Goal: Task Accomplishment & Management: Manage account settings

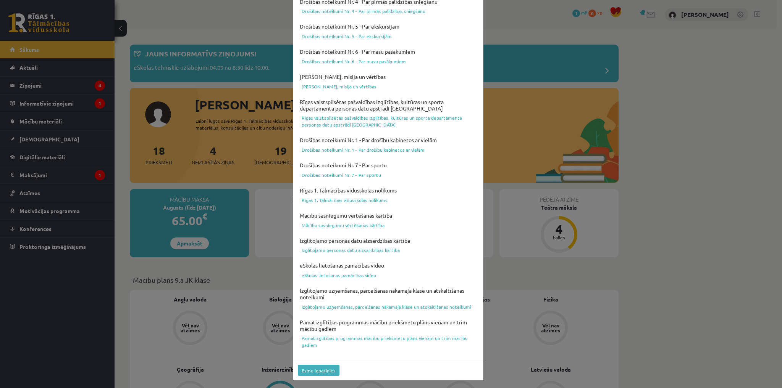
scroll to position [161, 0]
click at [319, 371] on button "Esmu iepazinies" at bounding box center [319, 370] width 42 height 11
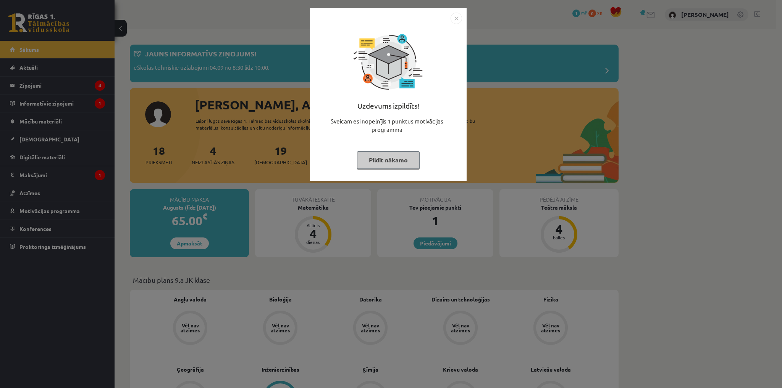
click at [676, 155] on div "Uzdevums izpildīts! Sveicam esi nopelnījis 1 punktus motivācijas programmā Pild…" at bounding box center [391, 194] width 782 height 388
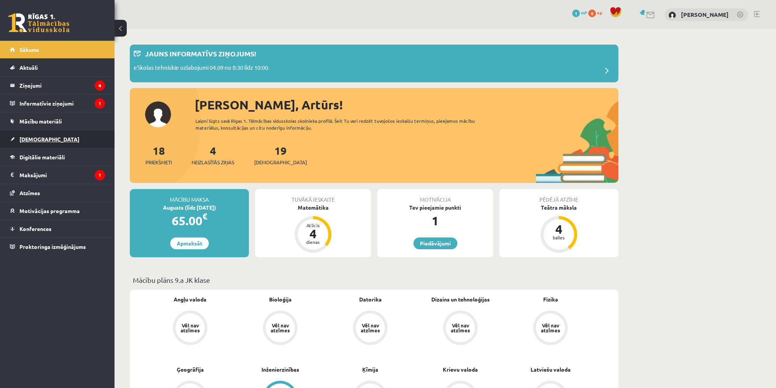
click at [52, 141] on link "[DEMOGRAPHIC_DATA]" at bounding box center [57, 140] width 95 height 18
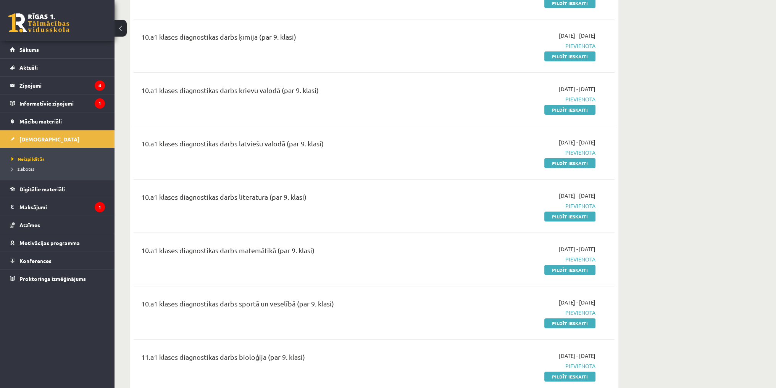
scroll to position [305, 0]
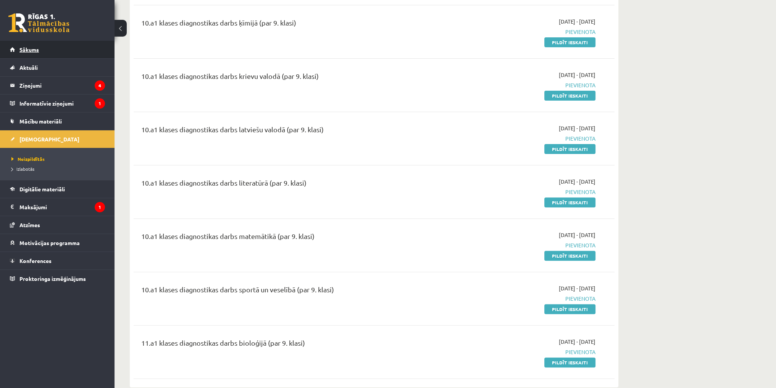
click at [52, 53] on link "Sākums" at bounding box center [57, 50] width 95 height 18
